Goal: Task Accomplishment & Management: Manage account settings

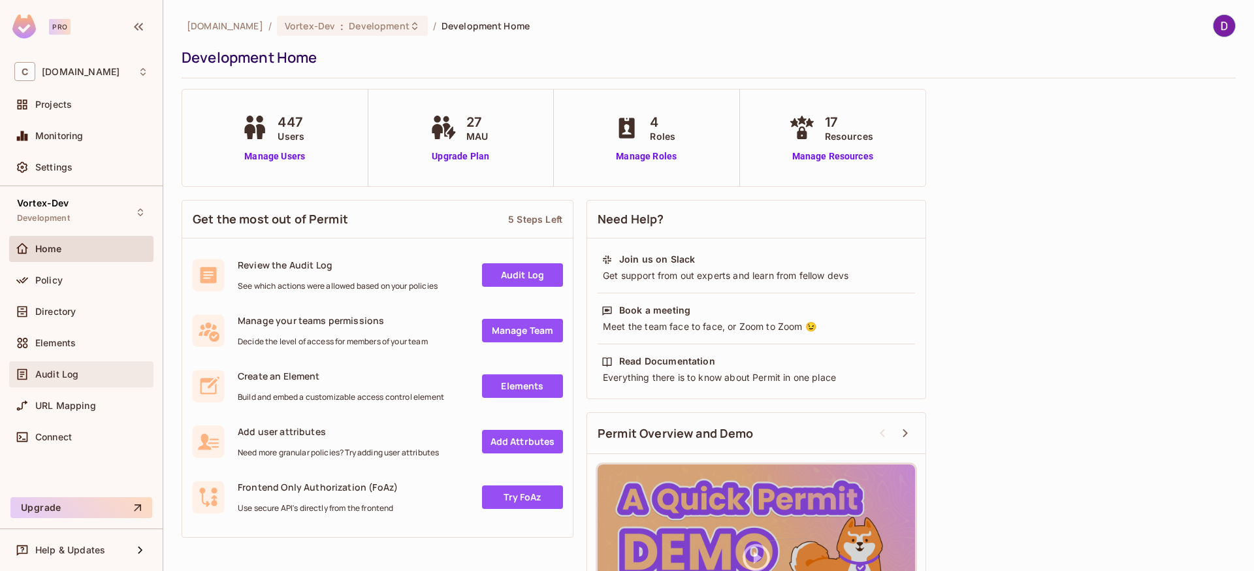
click at [60, 371] on span "Audit Log" at bounding box center [56, 374] width 43 height 10
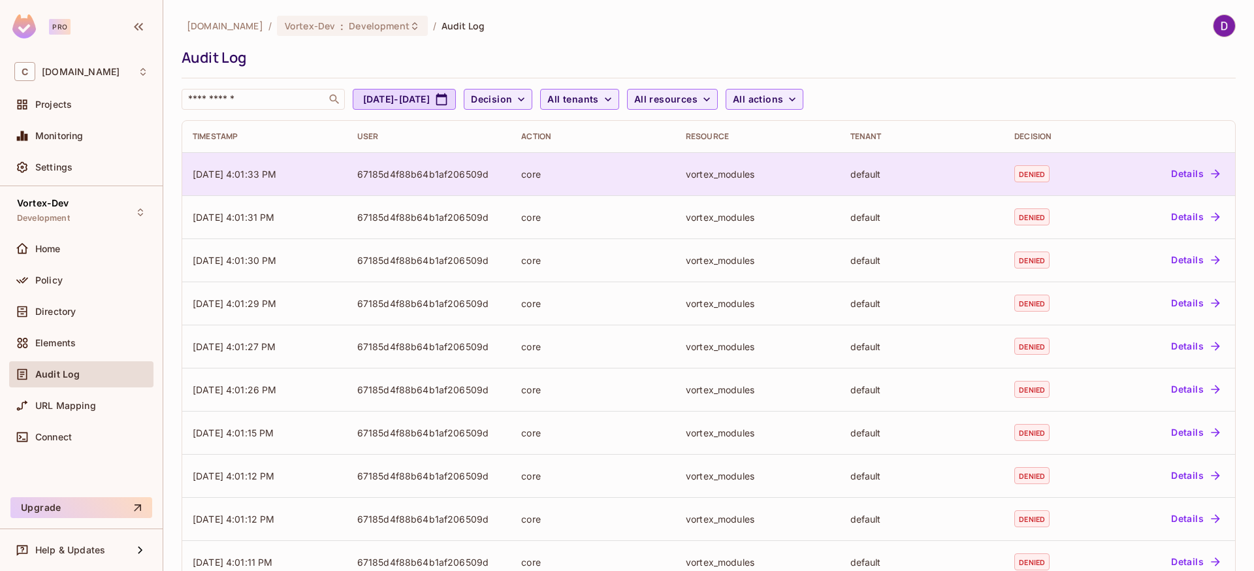
click at [504, 181] on td "67185d4f88b64b1af206509d" at bounding box center [429, 173] width 165 height 43
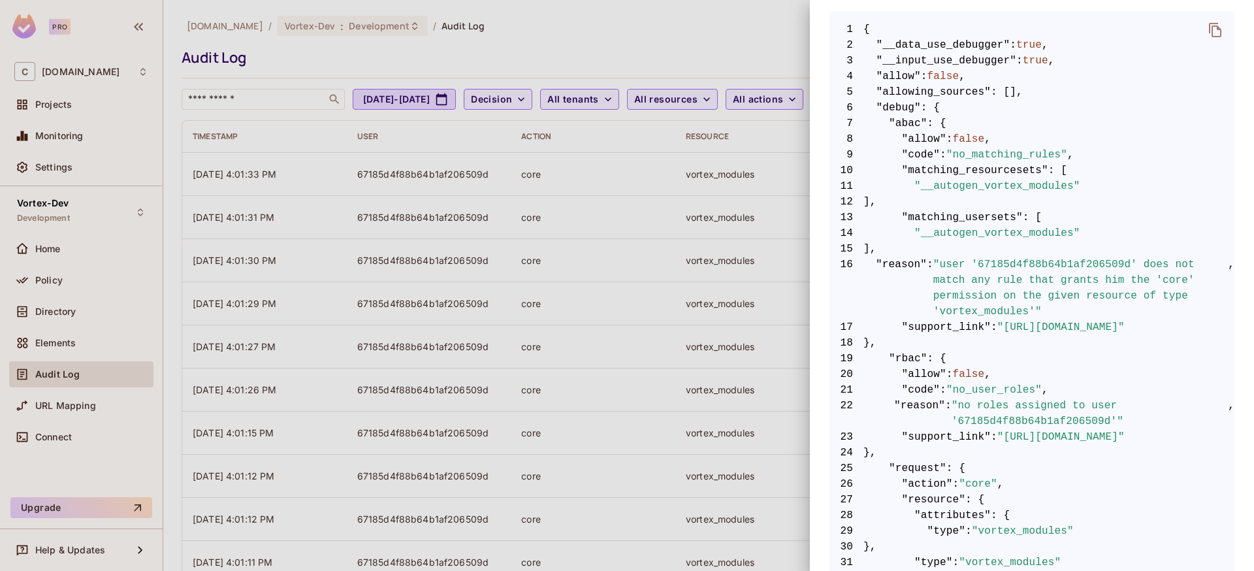
scroll to position [274, 0]
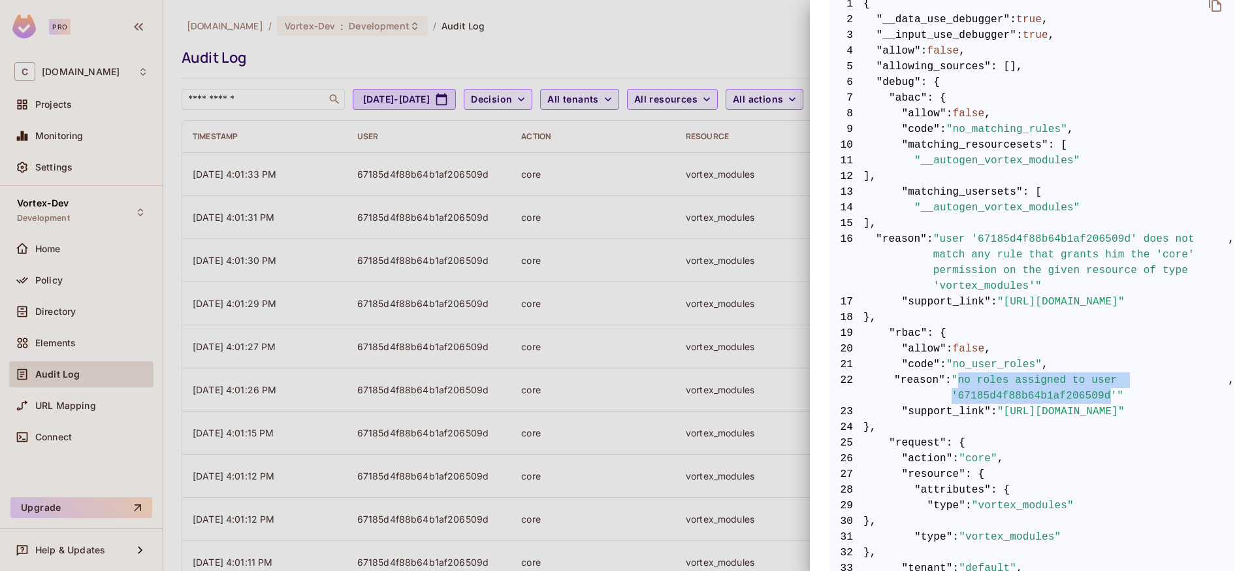
drag, startPoint x: 962, startPoint y: 382, endPoint x: 1112, endPoint y: 393, distance: 150.6
click at [1112, 393] on span ""no roles assigned to user '67185d4f88b64b1af206509d'"" at bounding box center [1089, 387] width 276 height 31
drag, startPoint x: 1112, startPoint y: 393, endPoint x: 971, endPoint y: 385, distance: 141.2
click at [971, 385] on span ""no roles assigned to user '67185d4f88b64b1af206509d'"" at bounding box center [1089, 387] width 276 height 31
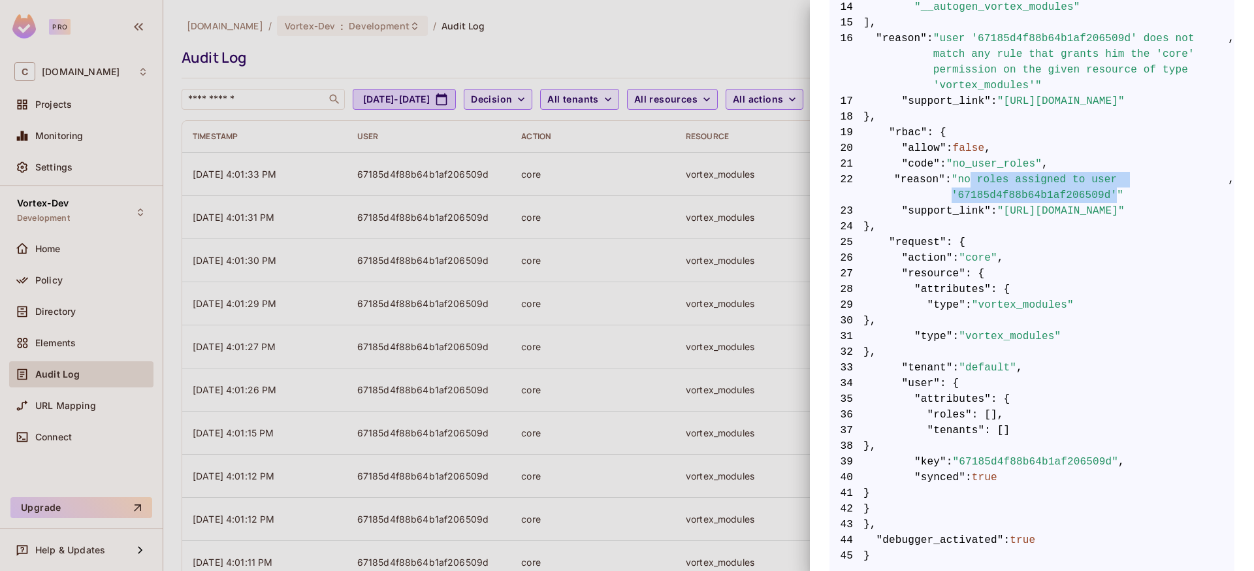
scroll to position [498, 0]
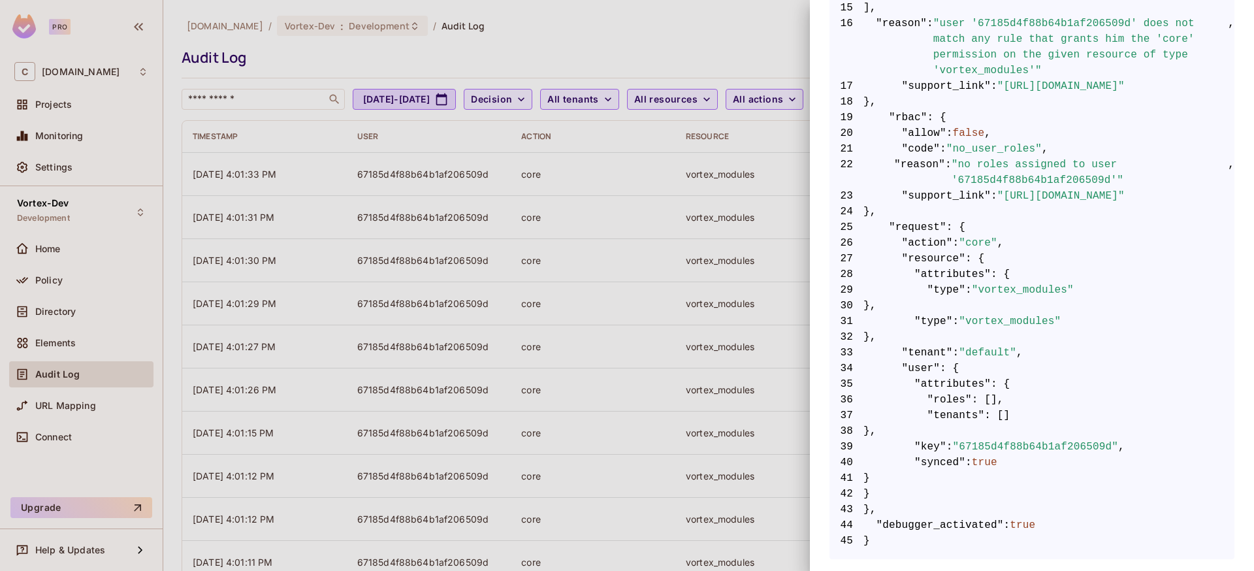
click at [670, 392] on div at bounding box center [627, 285] width 1254 height 571
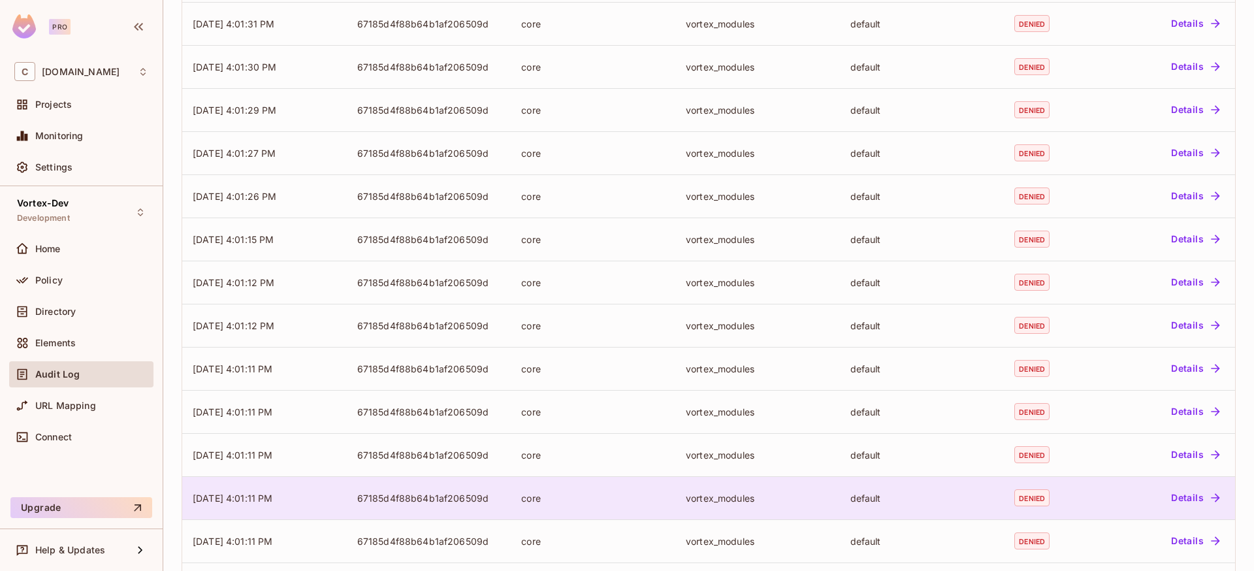
scroll to position [290, 0]
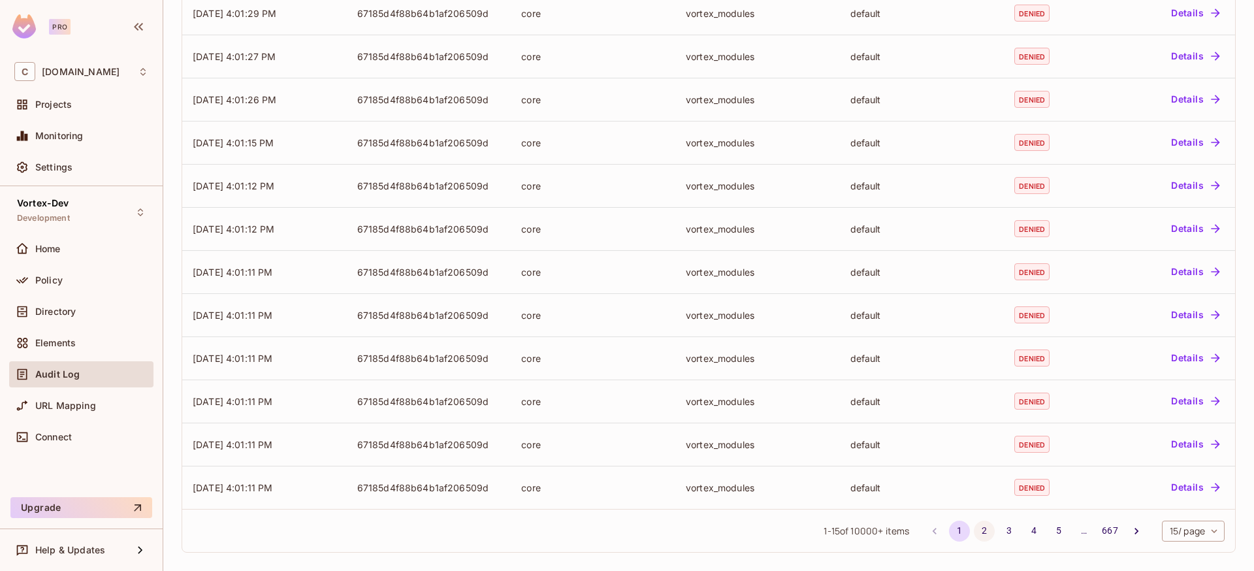
click at [974, 530] on button "2" at bounding box center [984, 530] width 21 height 21
click at [998, 533] on button "3" at bounding box center [1008, 530] width 21 height 21
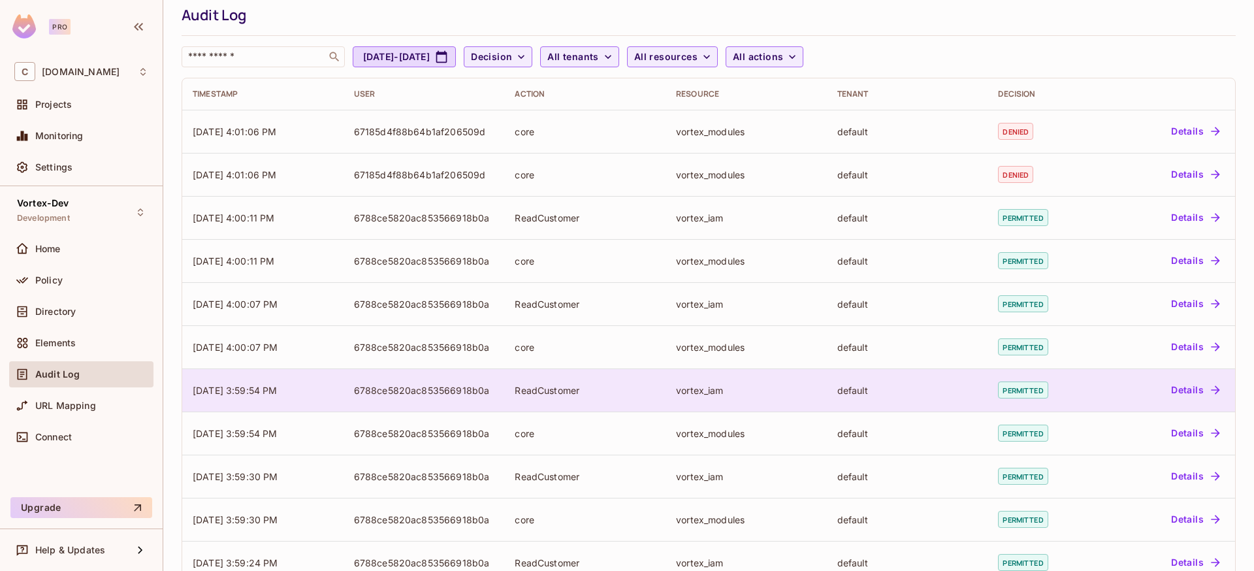
scroll to position [90, 0]
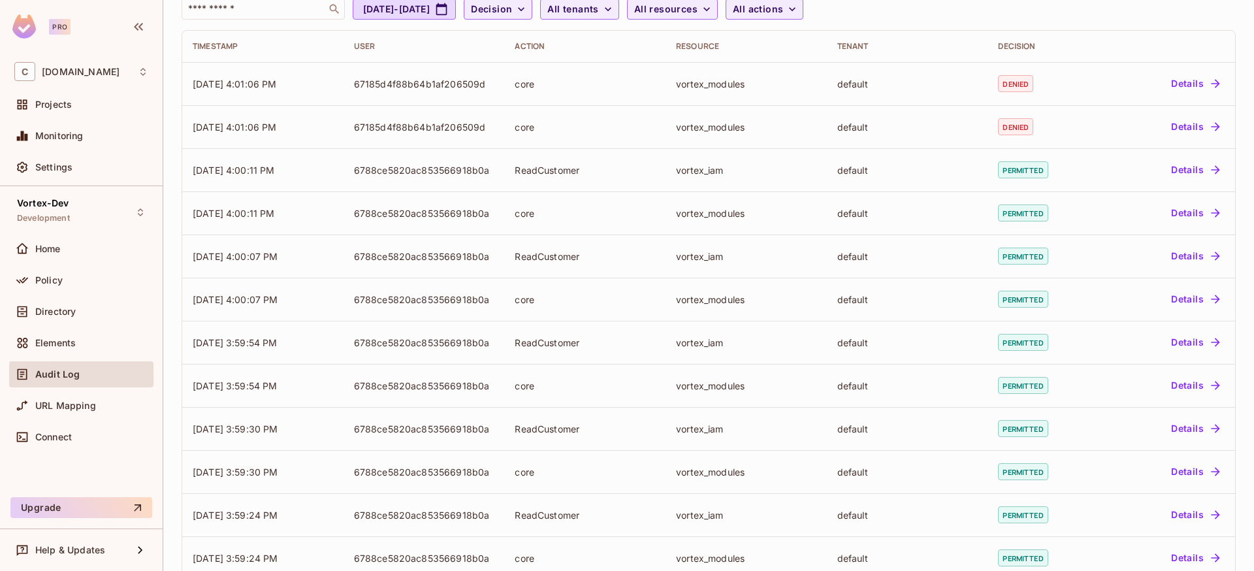
click at [63, 369] on span "Audit Log" at bounding box center [57, 374] width 44 height 10
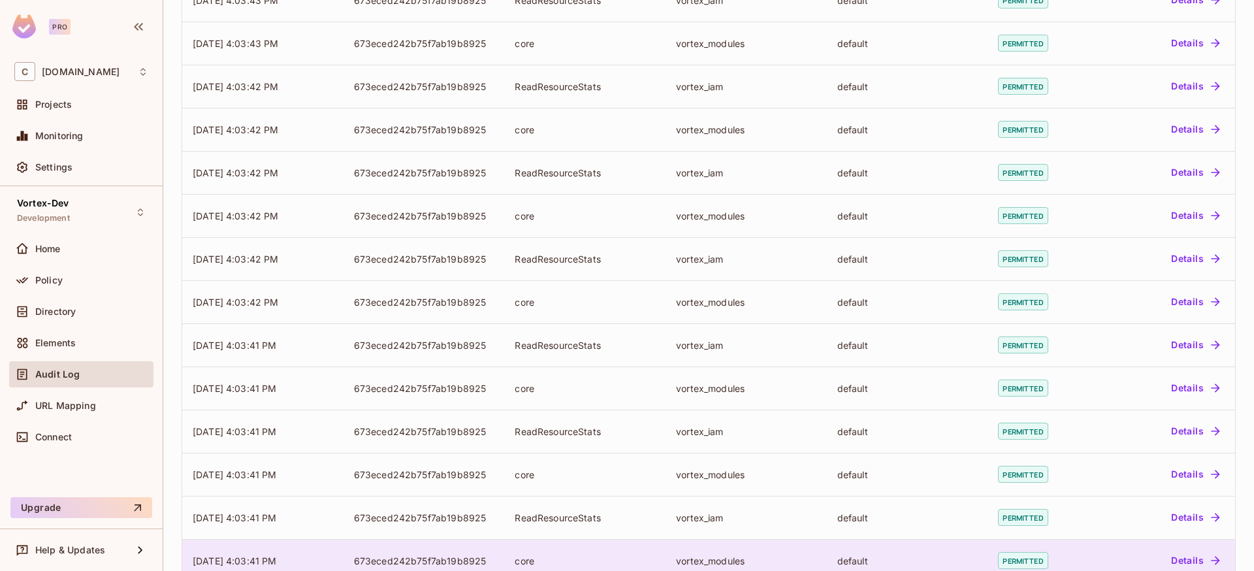
scroll to position [290, 0]
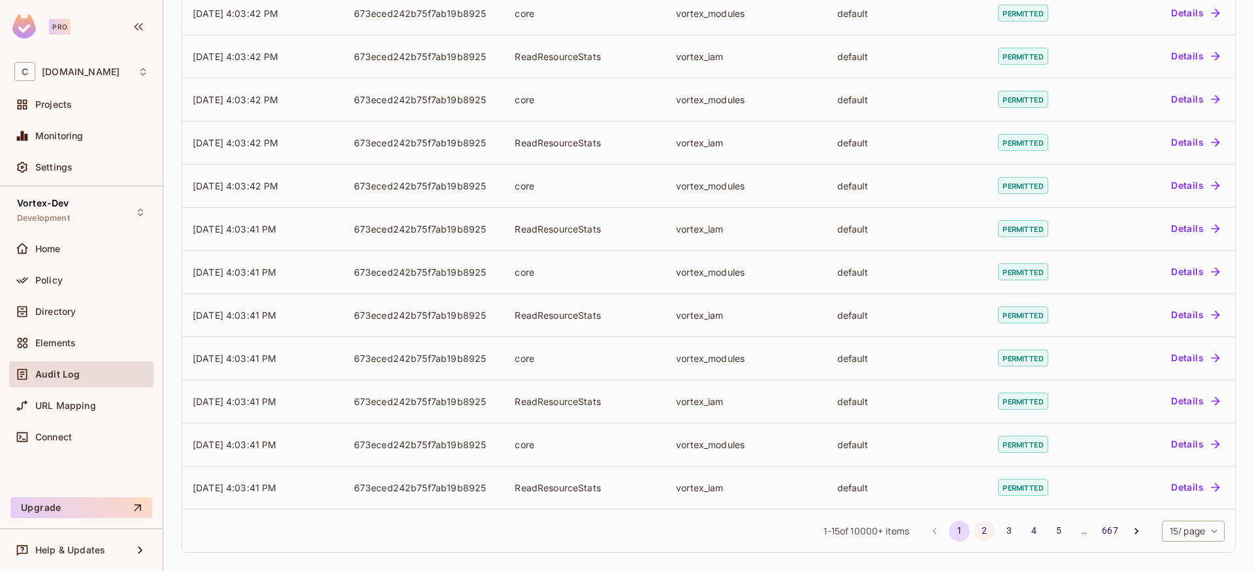
click at [974, 522] on button "2" at bounding box center [984, 530] width 21 height 21
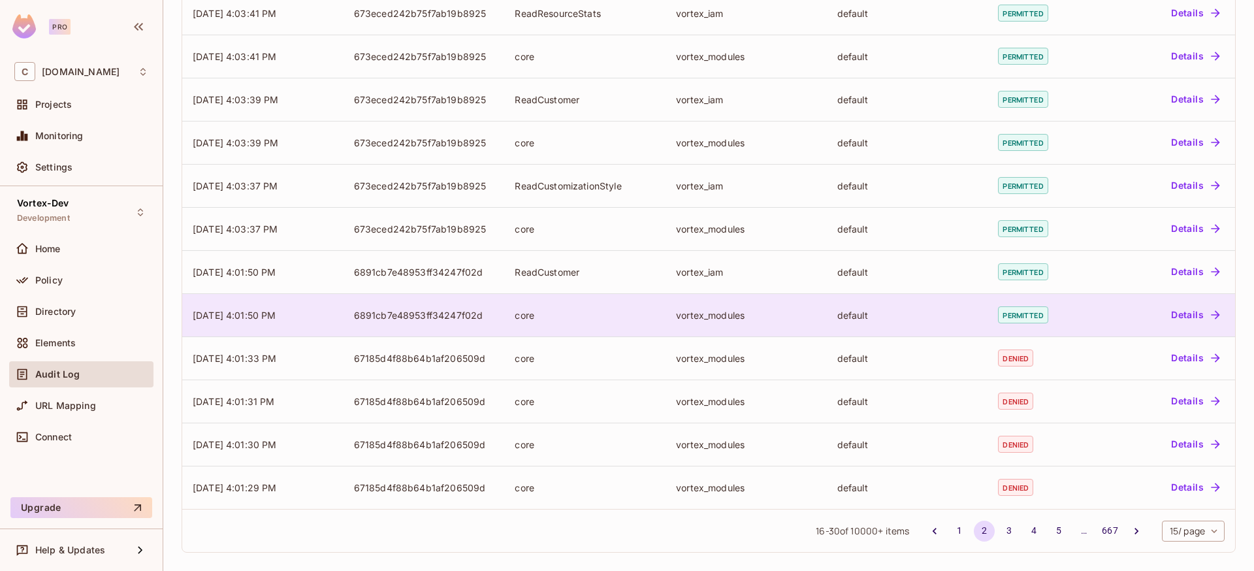
click at [1184, 313] on button "Details" at bounding box center [1194, 314] width 59 height 21
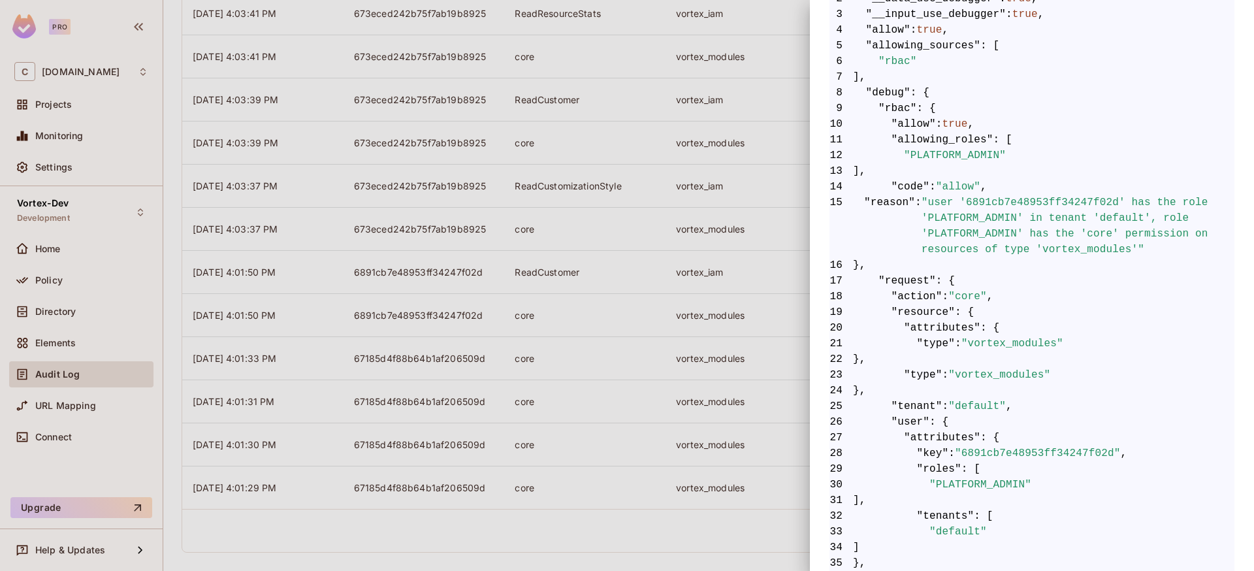
scroll to position [358, 0]
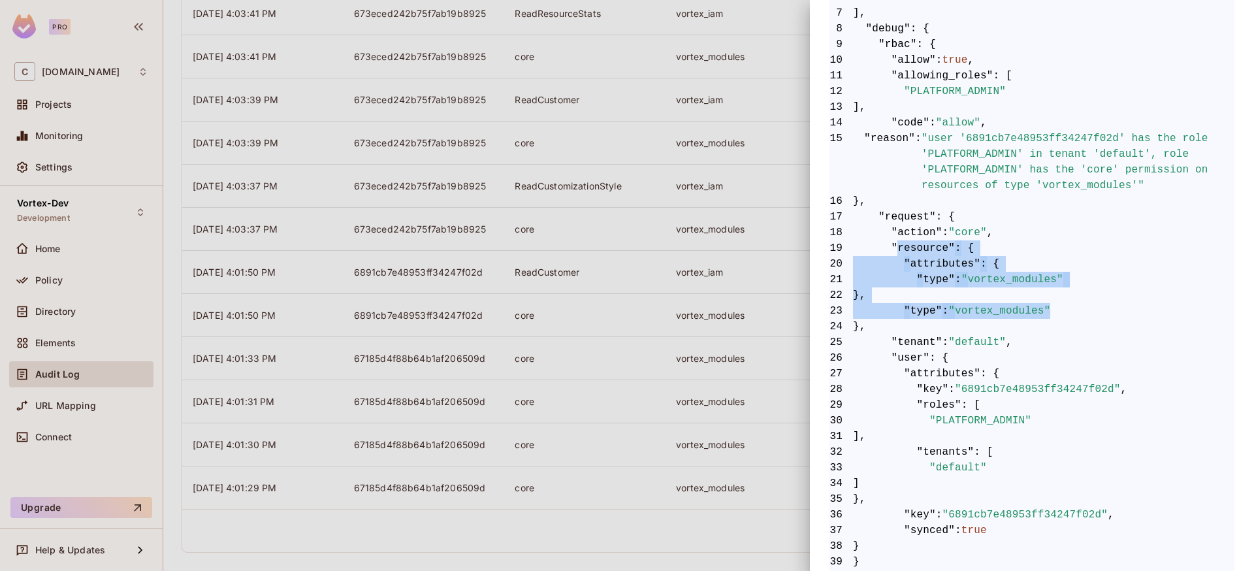
drag, startPoint x: 896, startPoint y: 253, endPoint x: 1062, endPoint y: 309, distance: 175.1
click at [1062, 309] on code "1 { 2 "__data_use_debugger" : true , 3 "__input_use_debugger" : true , 4 "allow…" at bounding box center [1031, 263] width 405 height 705
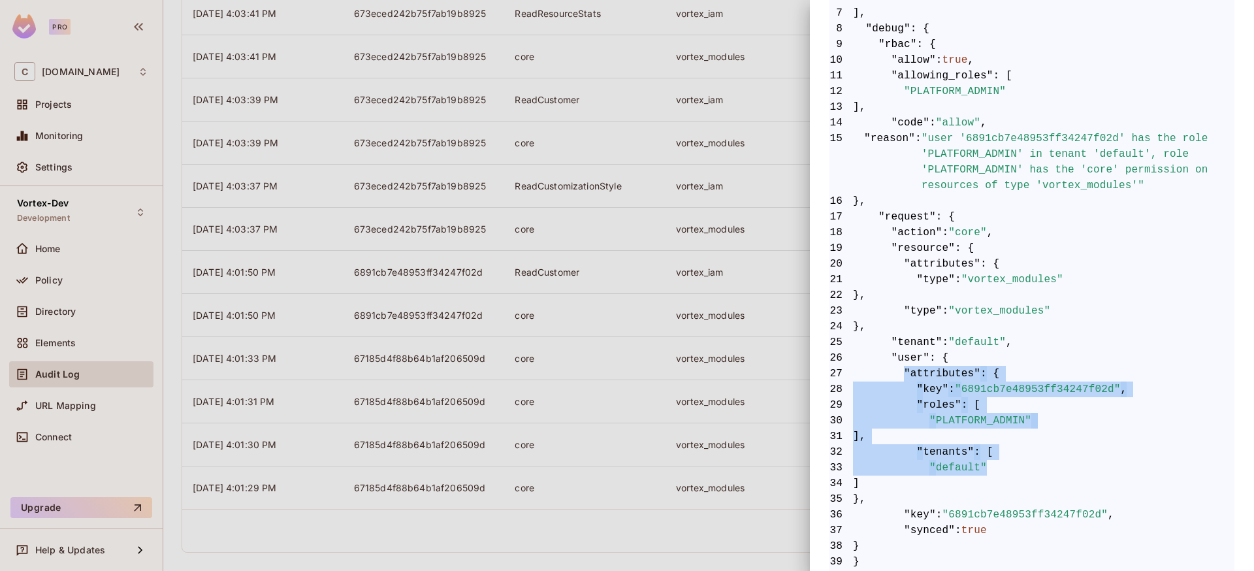
drag, startPoint x: 903, startPoint y: 377, endPoint x: 1036, endPoint y: 470, distance: 162.7
click at [1036, 470] on code "1 { 2 "__data_use_debugger" : true , 3 "__input_use_debugger" : true , 4 "allow…" at bounding box center [1031, 263] width 405 height 705
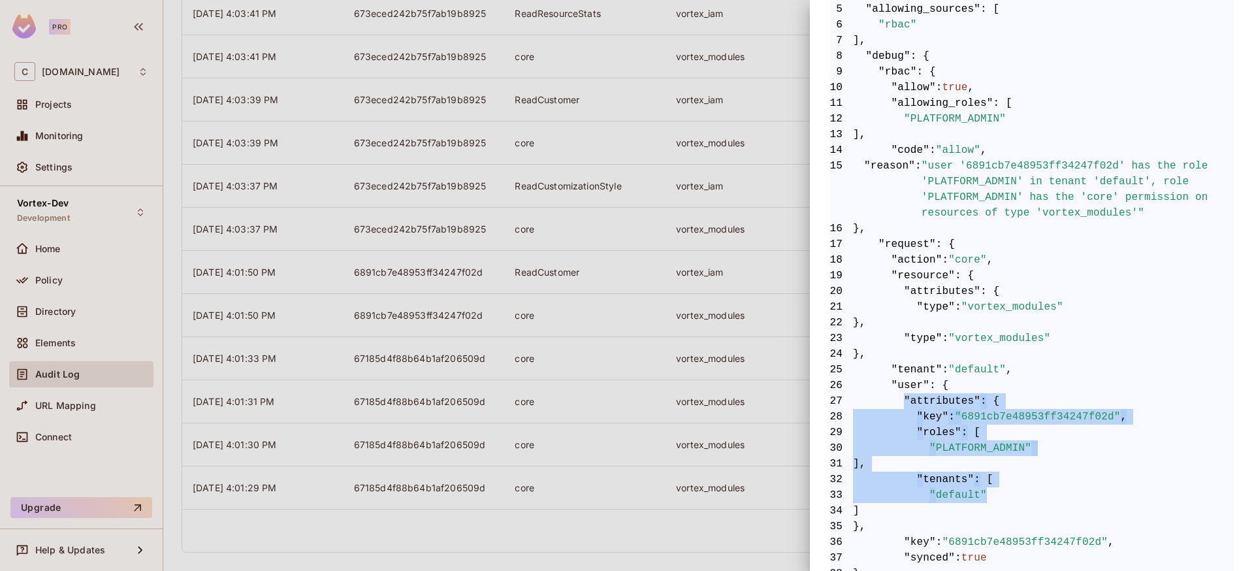
scroll to position [292, 0]
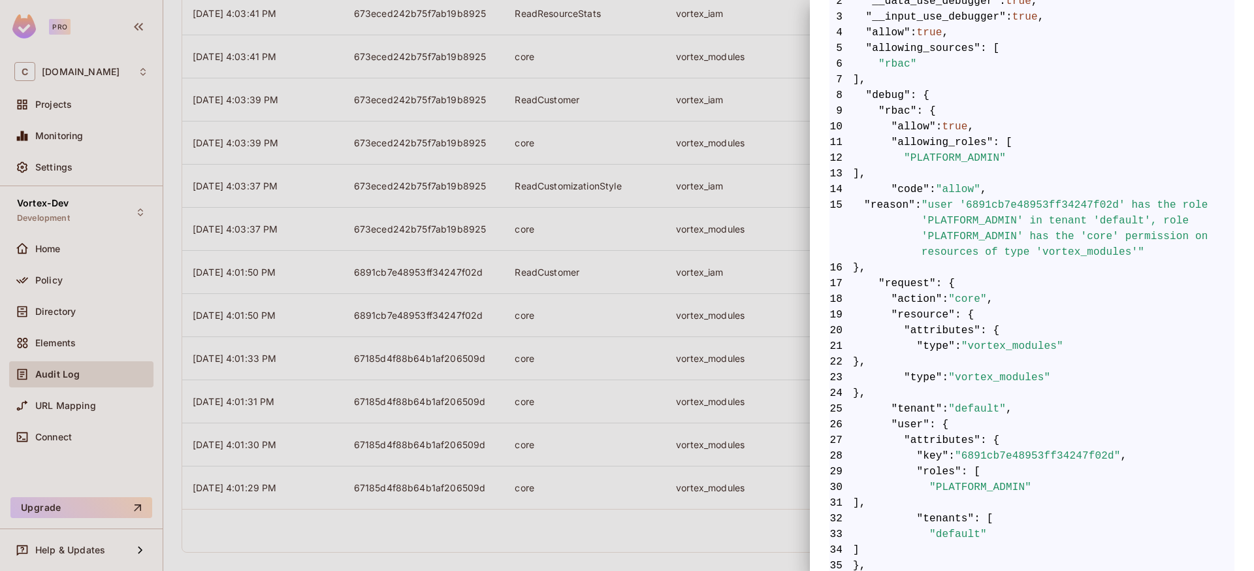
click at [451, 250] on div at bounding box center [627, 285] width 1254 height 571
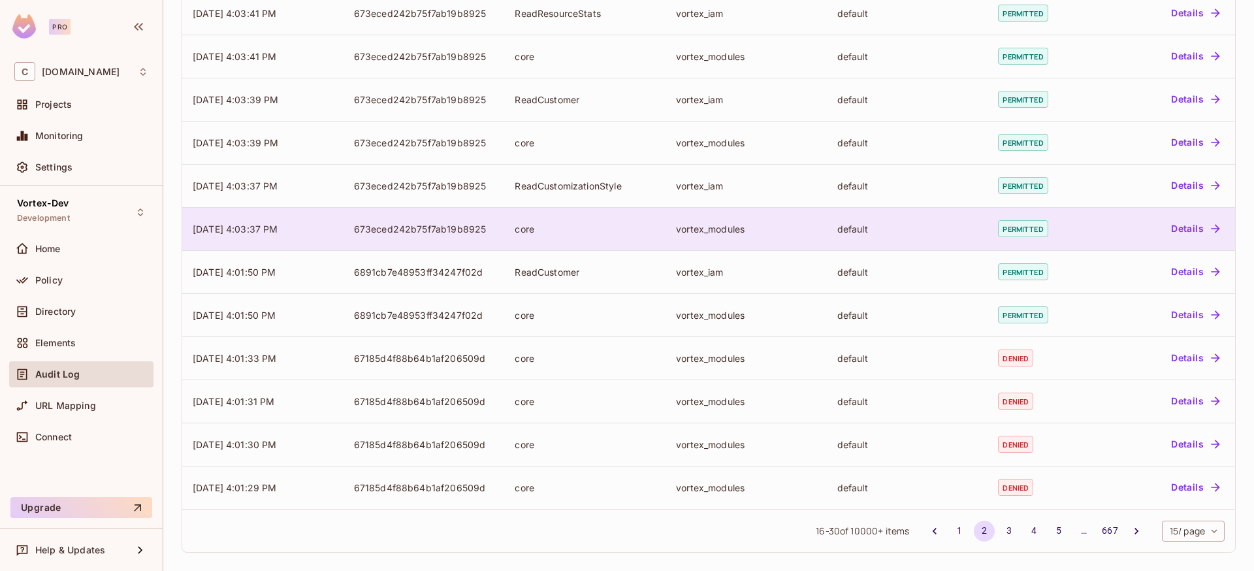
scroll to position [273, 0]
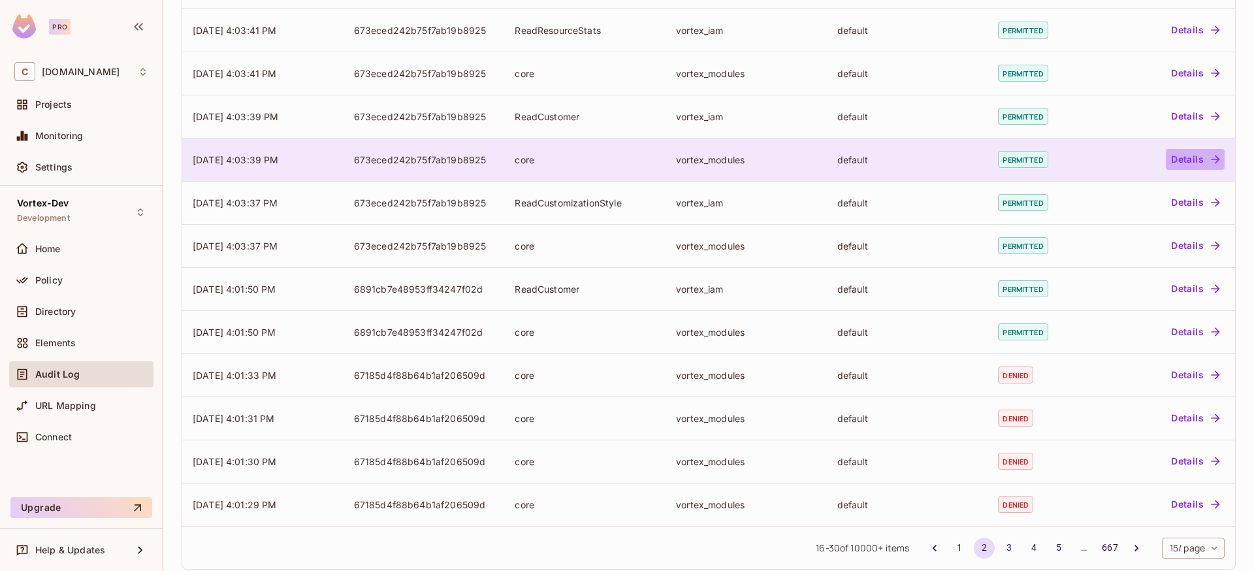
click at [1197, 158] on button "Details" at bounding box center [1194, 159] width 59 height 21
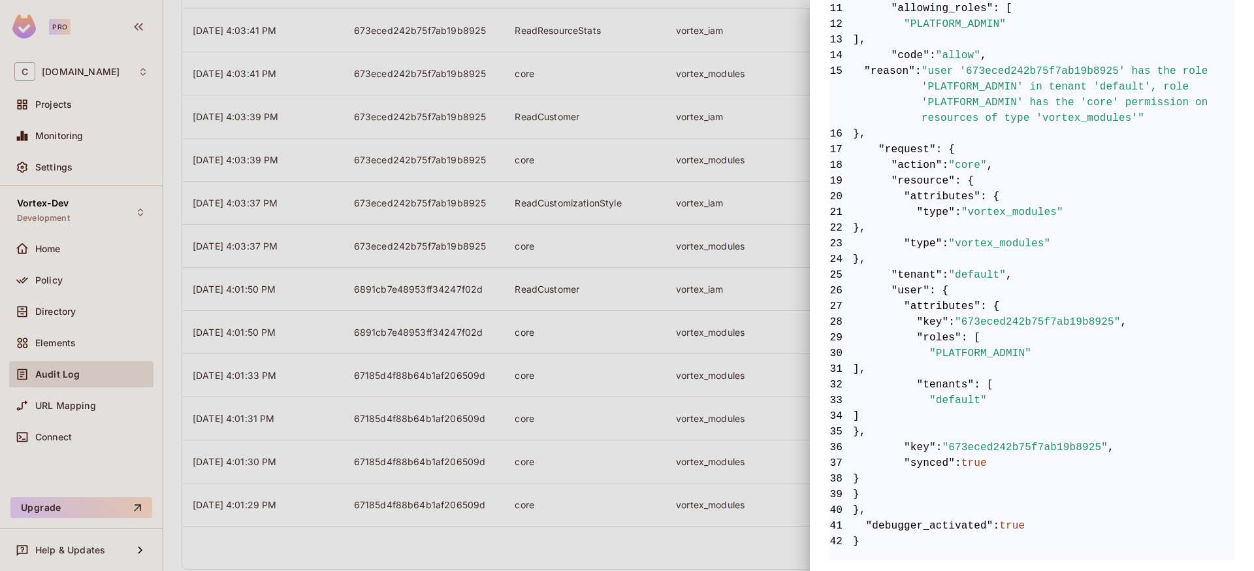
scroll to position [418, 0]
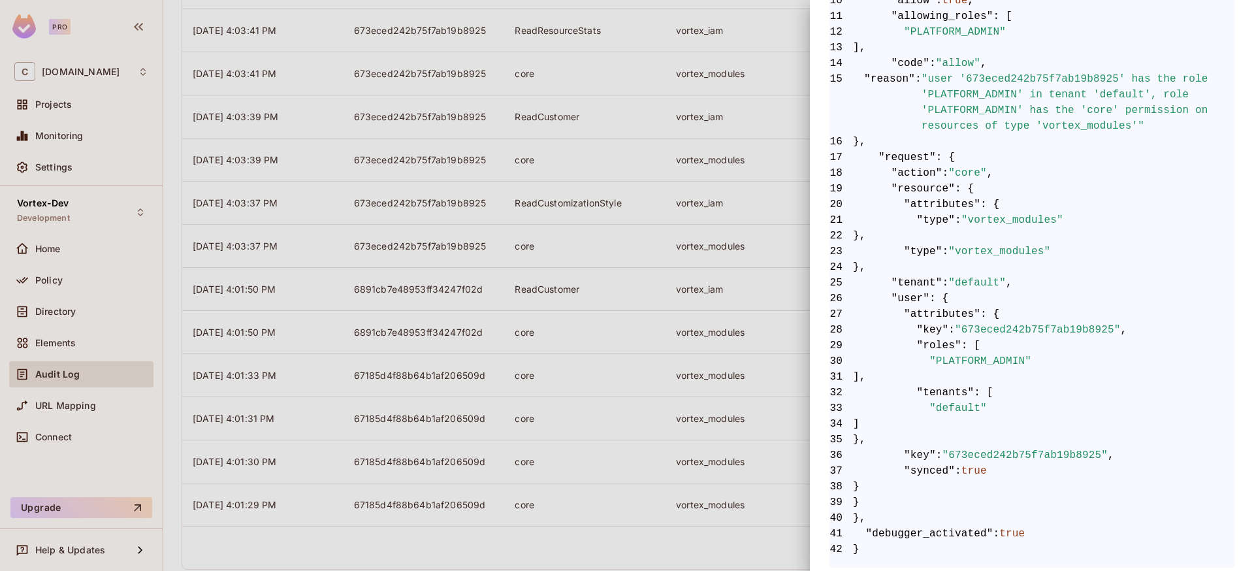
click at [44, 281] on div at bounding box center [627, 285] width 1254 height 571
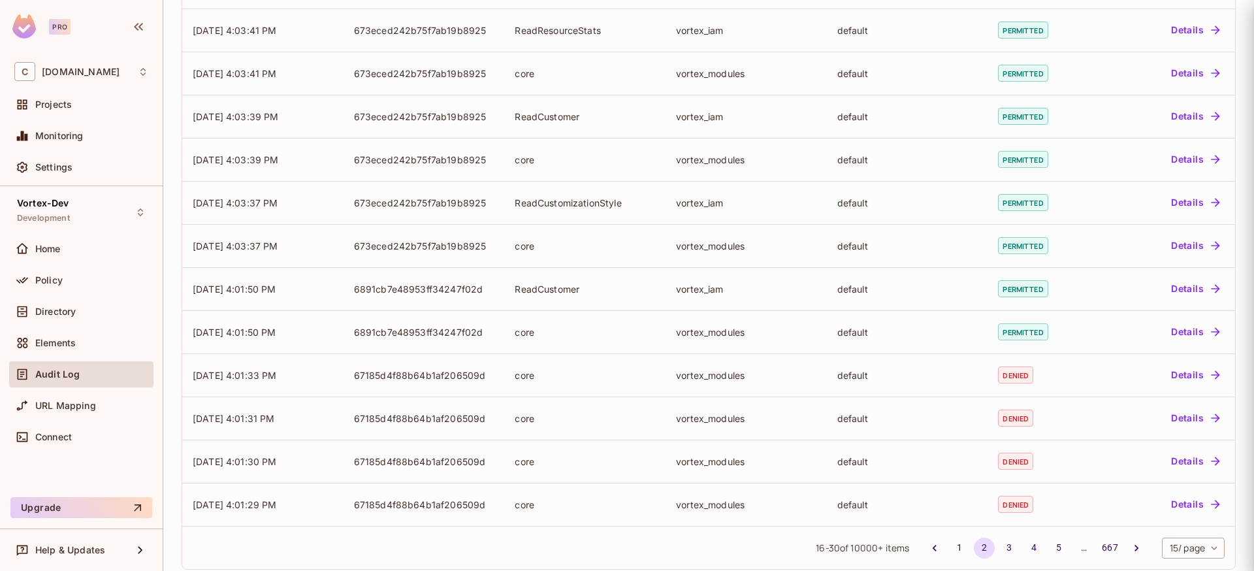
scroll to position [0, 0]
click at [44, 281] on div at bounding box center [627, 285] width 1254 height 571
click at [44, 281] on span "Policy" at bounding box center [48, 280] width 27 height 10
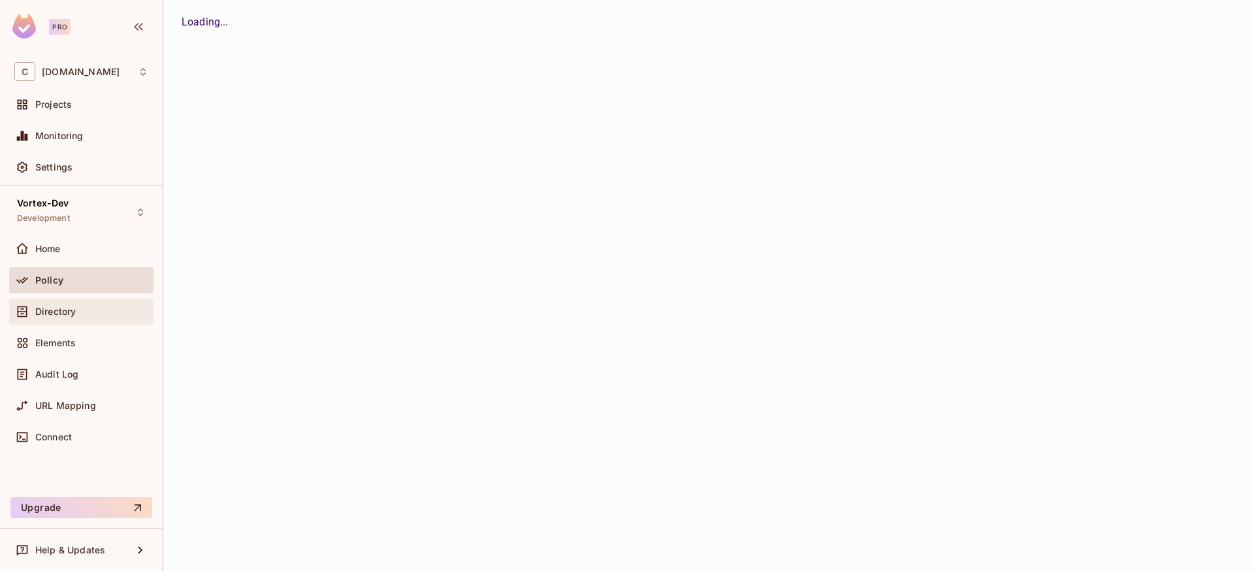
click at [56, 311] on span "Directory" at bounding box center [55, 311] width 40 height 10
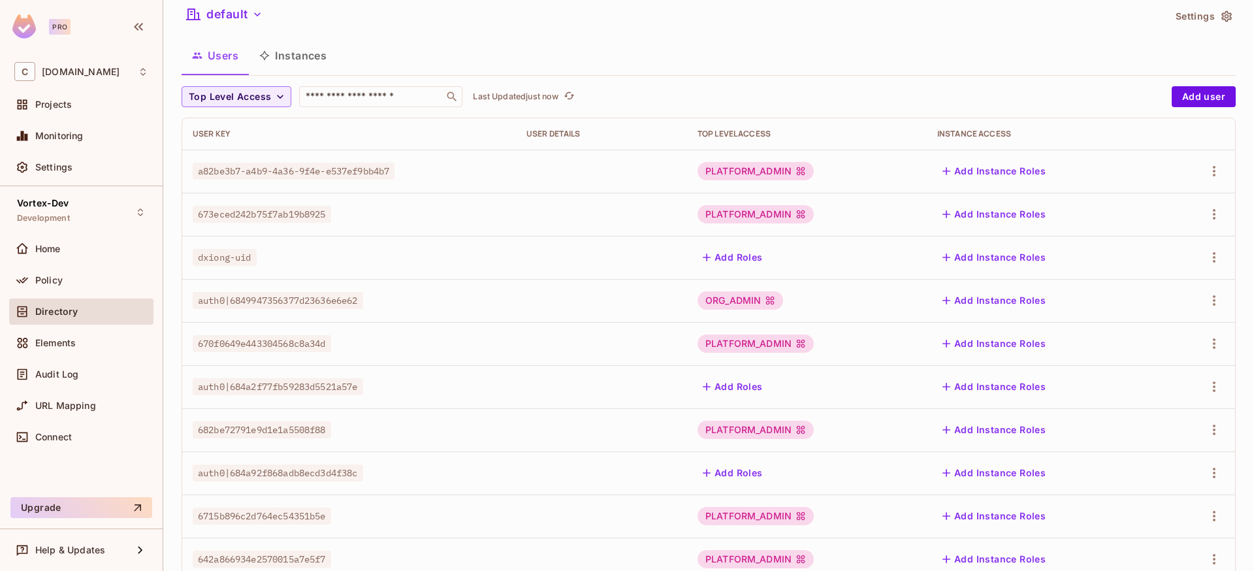
scroll to position [35, 0]
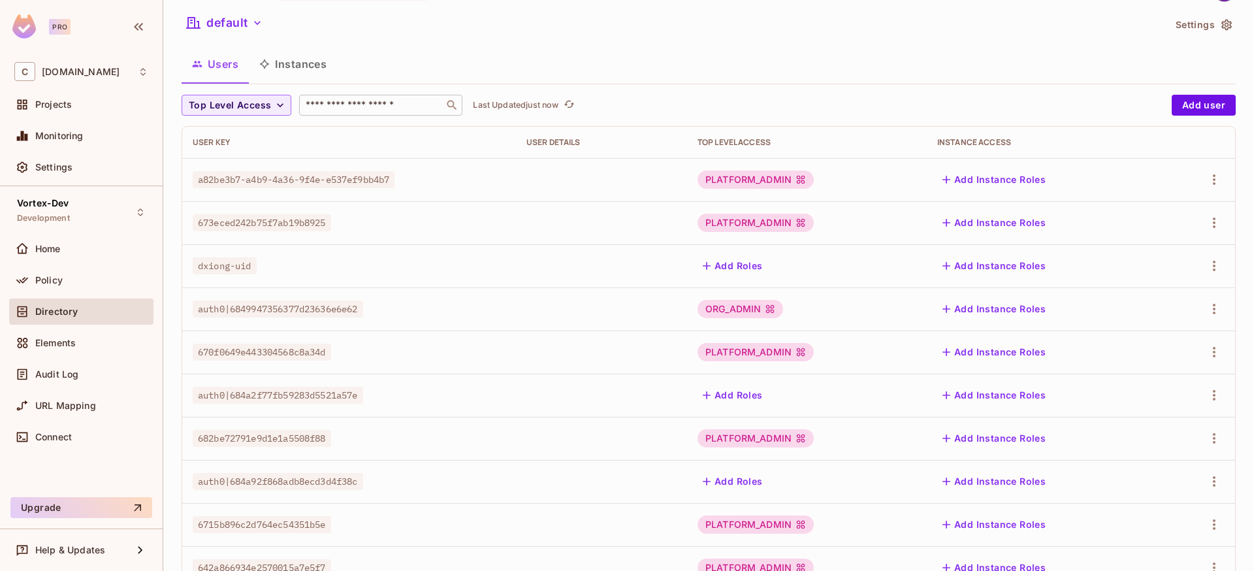
click at [371, 106] on input "text" at bounding box center [371, 105] width 137 height 13
paste input "**********"
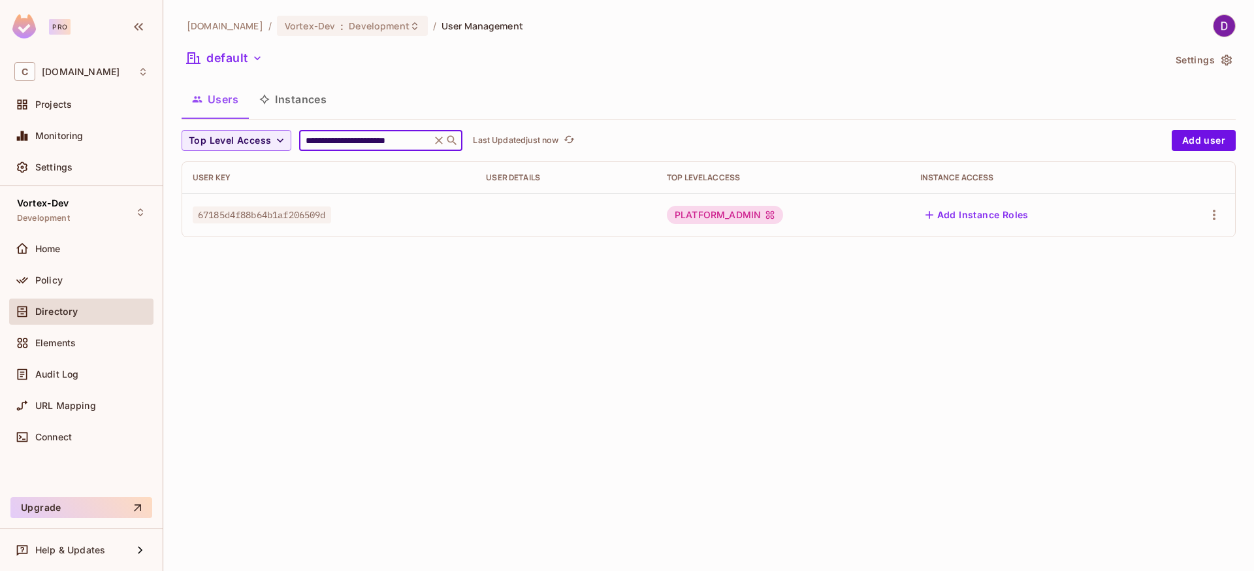
type input "**********"
click at [296, 218] on span "67185d4f88b64b1af206509d" at bounding box center [262, 214] width 138 height 17
click at [1216, 219] on icon "button" at bounding box center [1214, 215] width 16 height 16
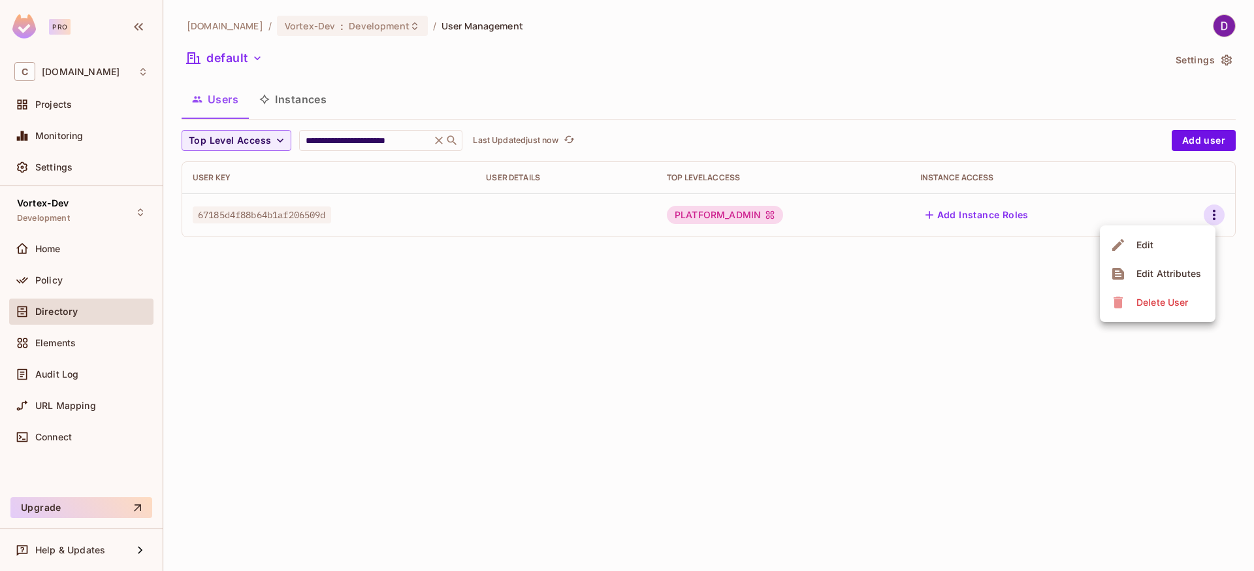
click at [1154, 245] on span "Edit" at bounding box center [1144, 244] width 25 height 21
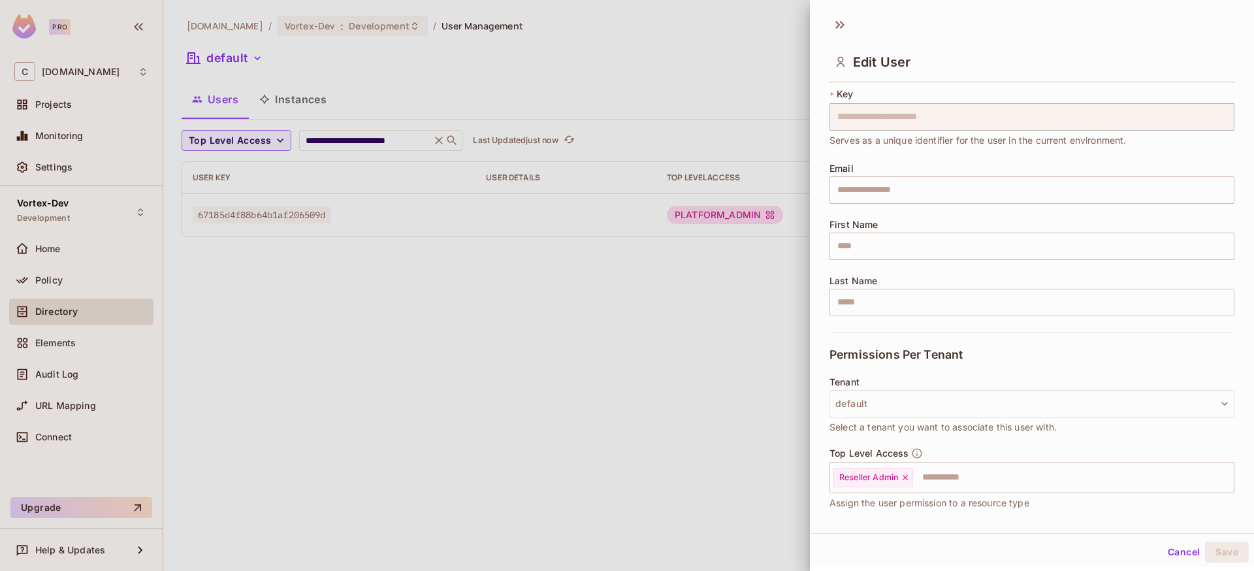
scroll to position [135, 0]
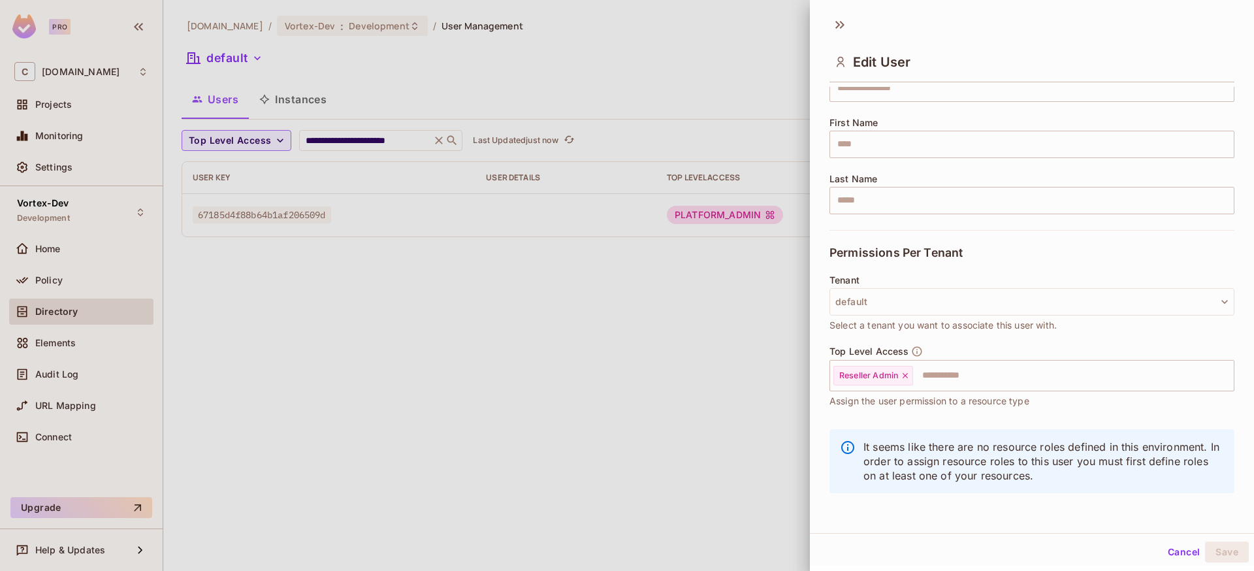
click at [1179, 552] on button "Cancel" at bounding box center [1183, 551] width 42 height 21
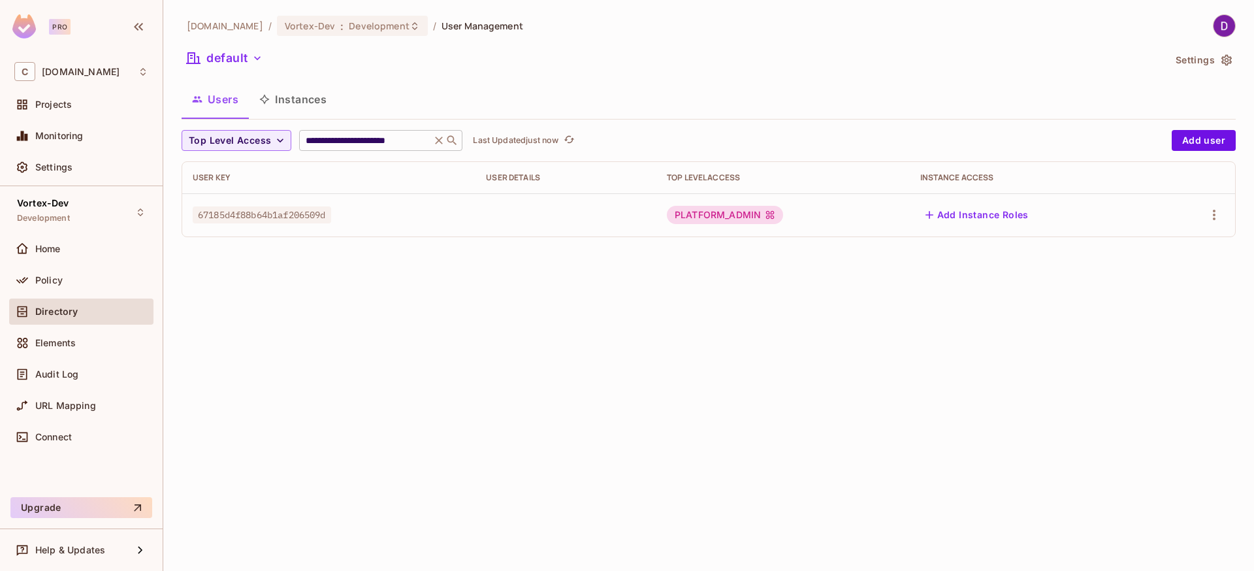
click at [373, 142] on input "**********" at bounding box center [365, 140] width 124 height 13
click at [439, 140] on icon at bounding box center [438, 140] width 13 height 13
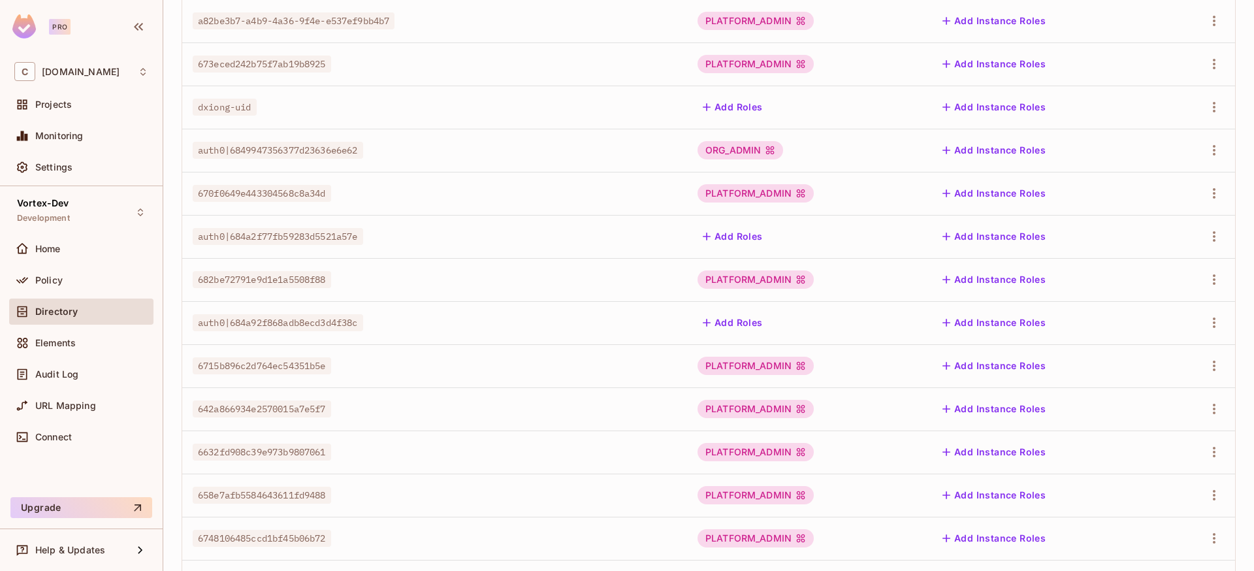
scroll to position [0, 0]
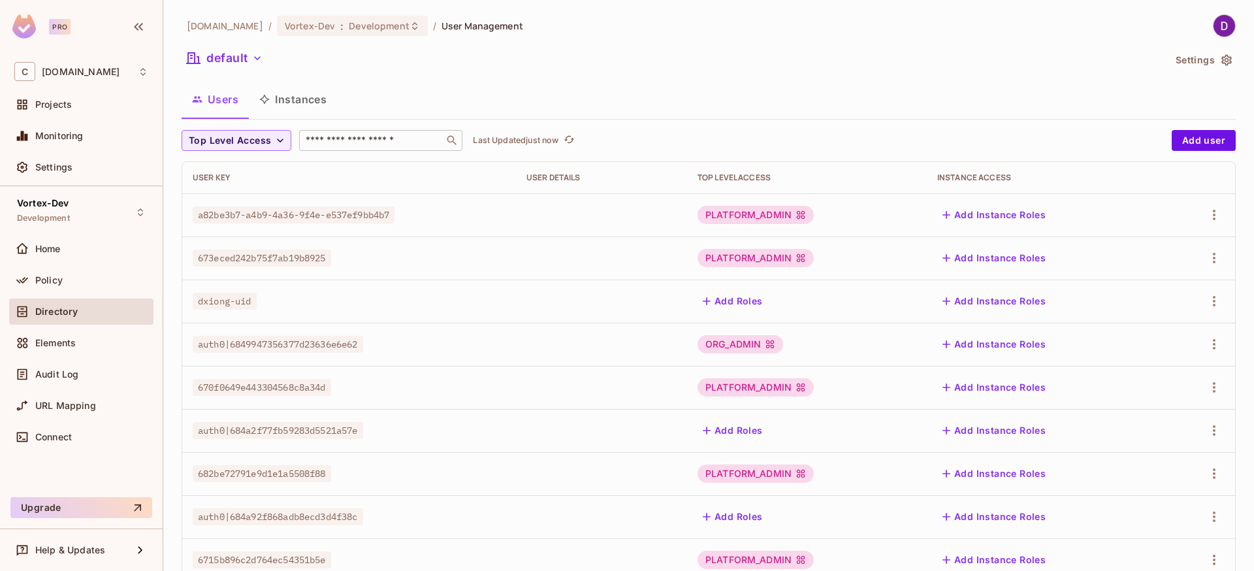
click at [354, 138] on input "text" at bounding box center [371, 140] width 137 height 13
paste input "**********"
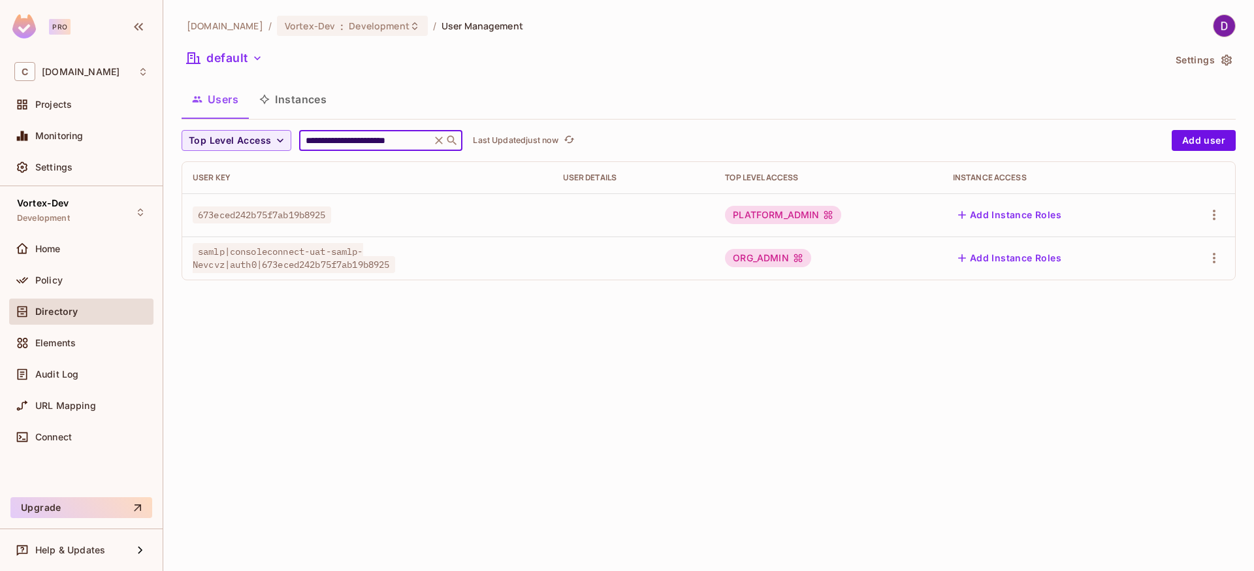
type input "**********"
click at [275, 213] on span "673eced242b75f7ab19b8925" at bounding box center [262, 214] width 138 height 17
click at [1225, 214] on td at bounding box center [1199, 214] width 69 height 43
click at [1216, 216] on icon "button" at bounding box center [1214, 215] width 16 height 16
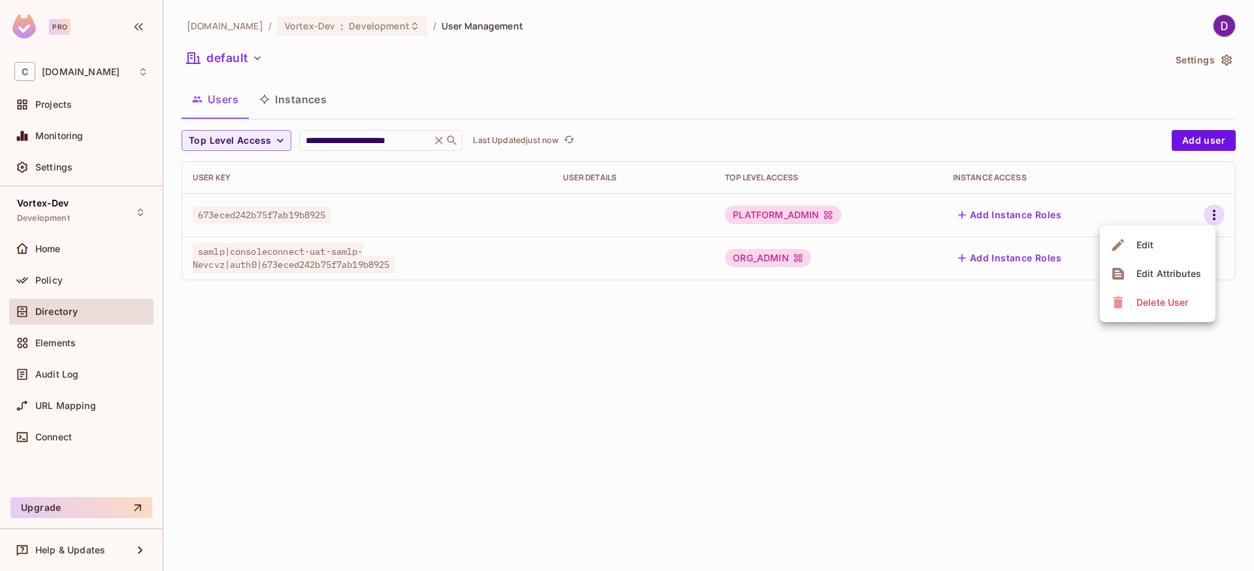
click at [1160, 247] on li "Edit" at bounding box center [1158, 244] width 116 height 29
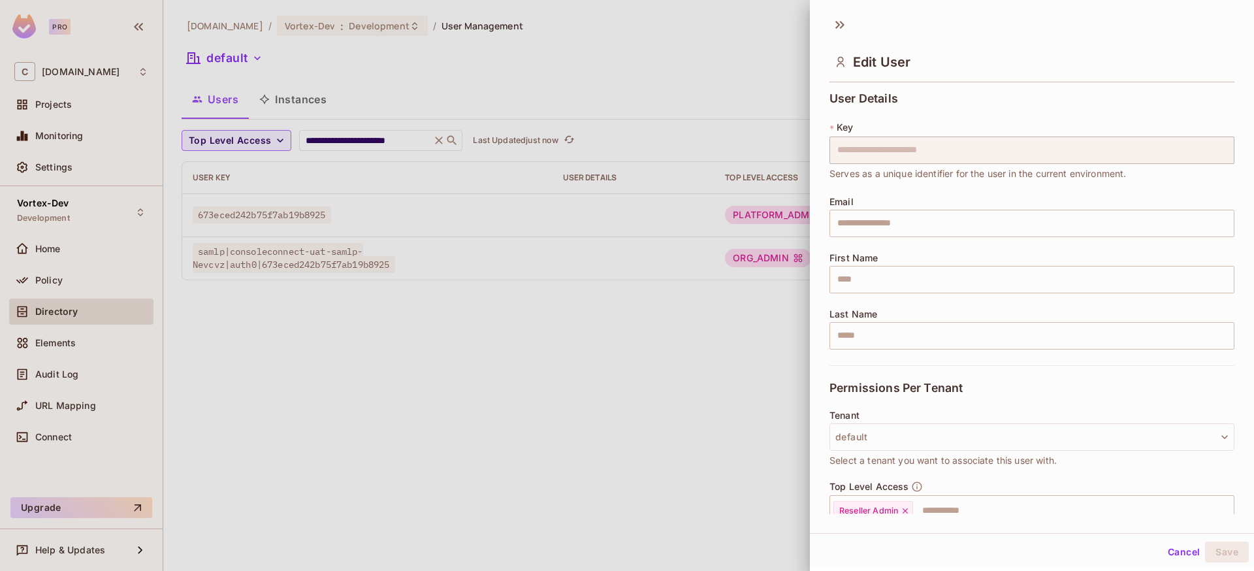
scroll to position [135, 0]
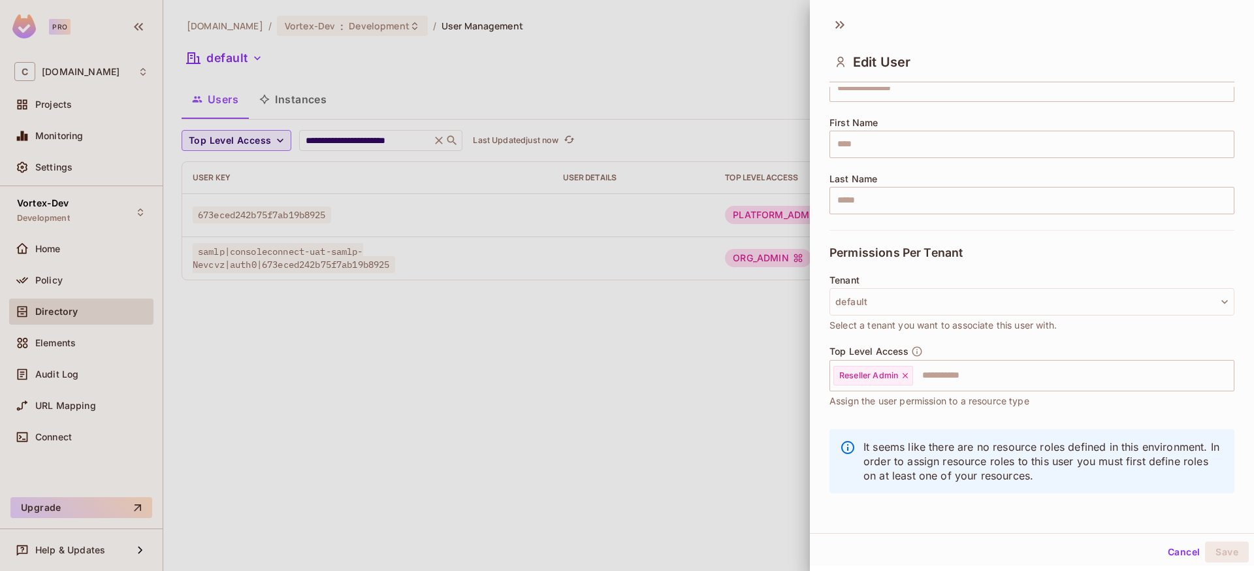
click at [65, 281] on div at bounding box center [627, 285] width 1254 height 571
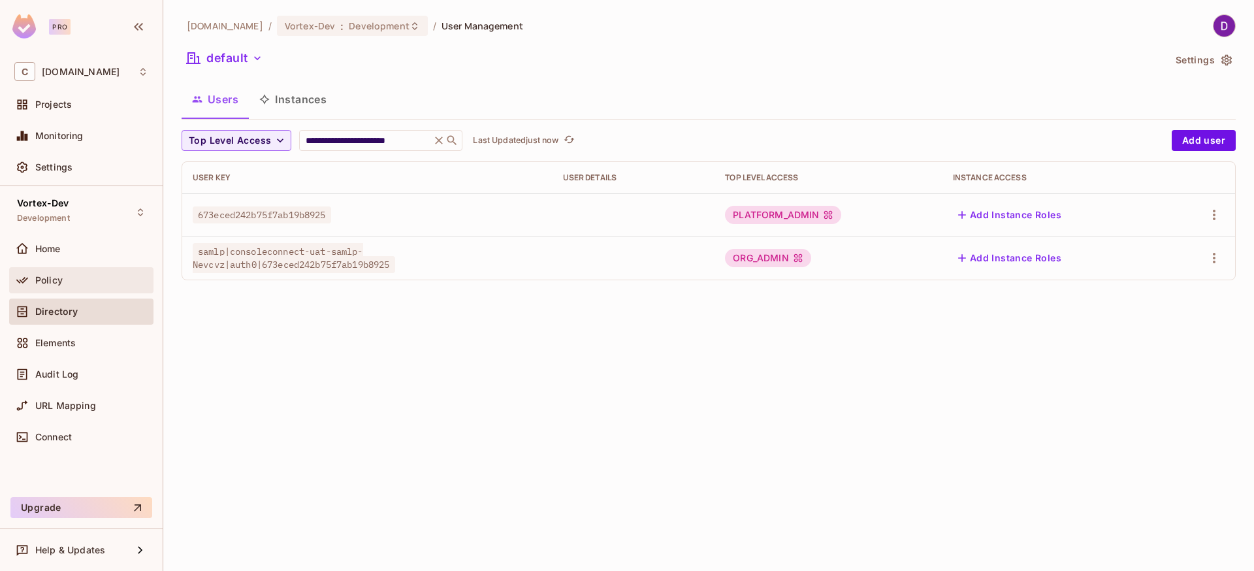
click at [61, 283] on span "Policy" at bounding box center [48, 280] width 27 height 10
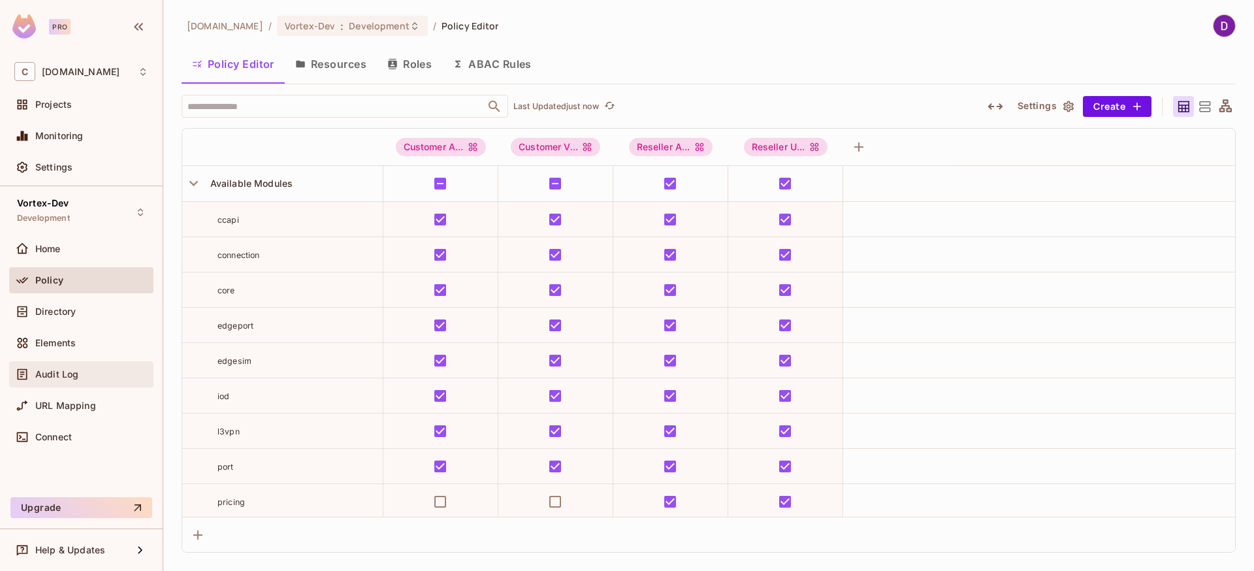
click at [78, 374] on span "Audit Log" at bounding box center [56, 374] width 43 height 10
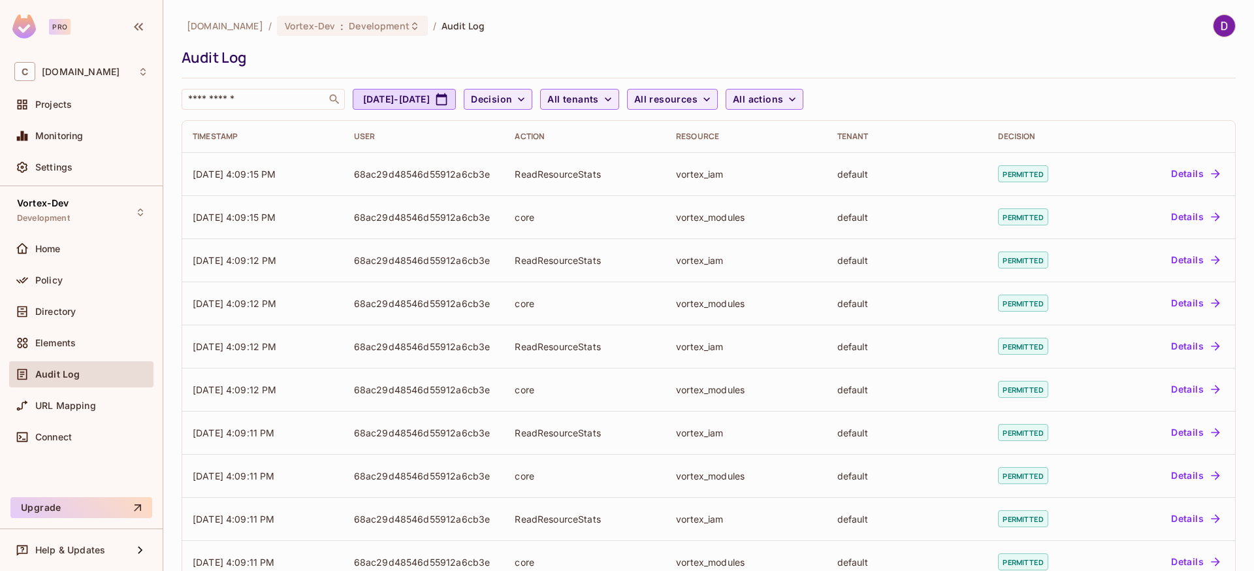
scroll to position [290, 0]
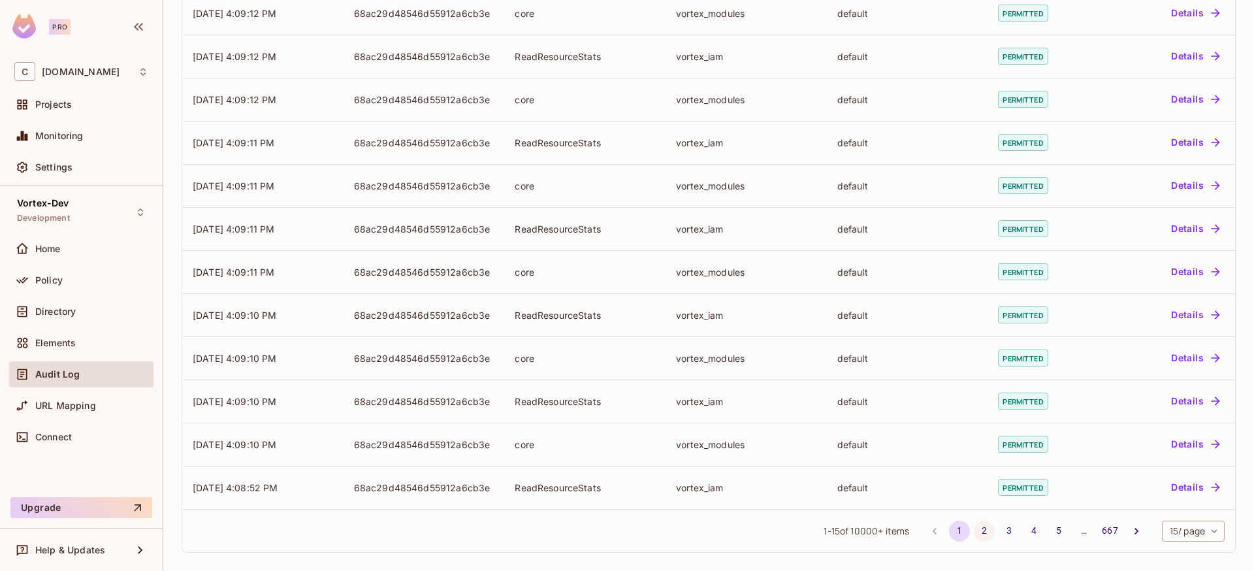
click at [974, 530] on button "2" at bounding box center [984, 530] width 21 height 21
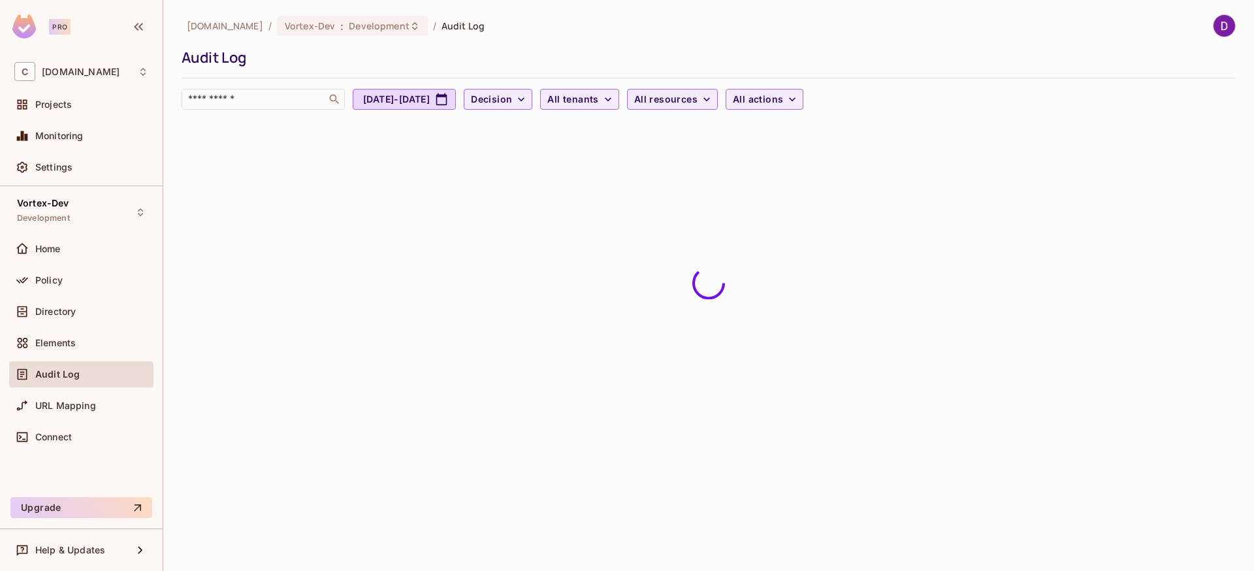
scroll to position [0, 0]
